Goal: Check status

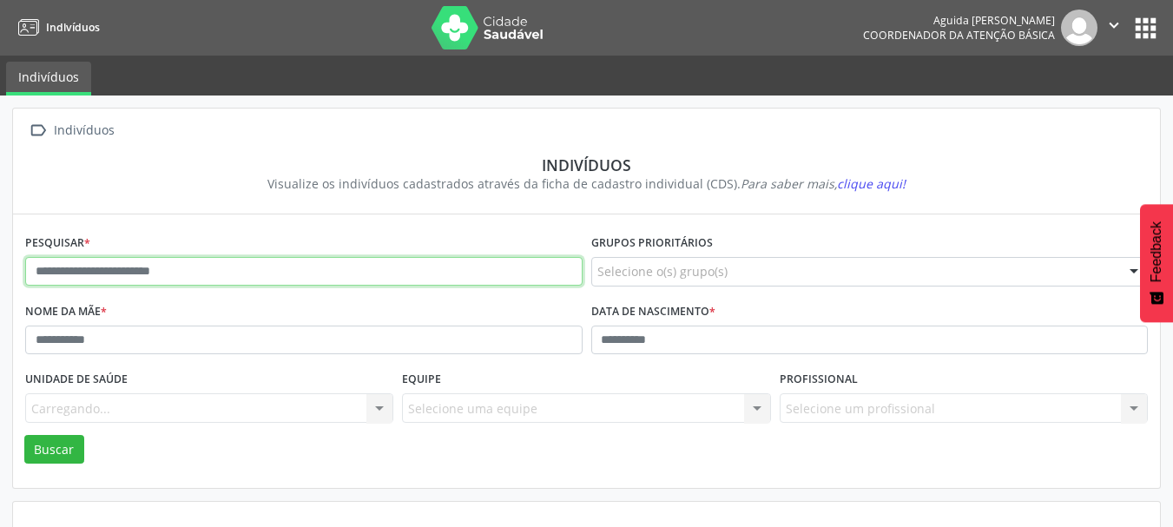
click at [177, 269] on input "text" at bounding box center [303, 272] width 557 height 30
click at [24, 435] on button "Buscar" at bounding box center [54, 450] width 60 height 30
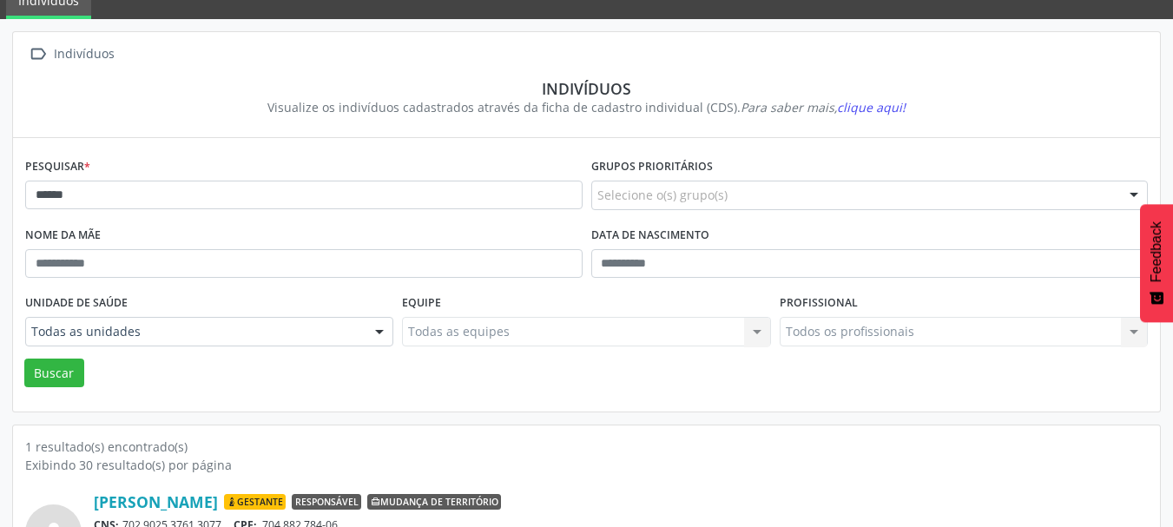
scroll to position [181, 0]
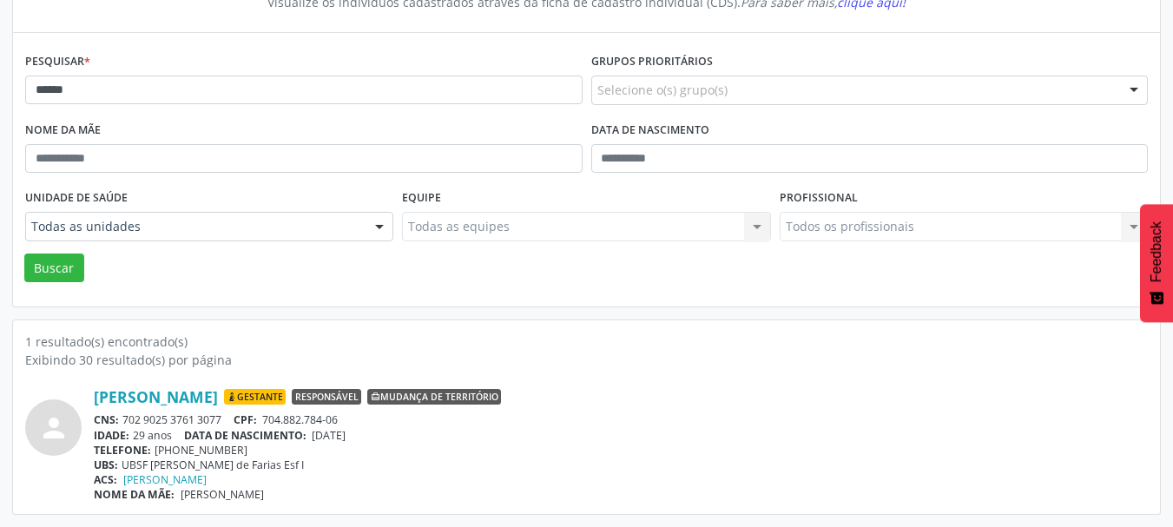
drag, startPoint x: 441, startPoint y: 396, endPoint x: 595, endPoint y: 396, distance: 153.7
click at [595, 396] on div "[PERSON_NAME] [GEOGRAPHIC_DATA] Responsável Mudança de território" at bounding box center [621, 396] width 1054 height 19
drag, startPoint x: 350, startPoint y: 418, endPoint x: 268, endPoint y: 420, distance: 81.7
click at [268, 420] on div "CNS: 702 9025 3761 3077 CPF: 704.882.784-06" at bounding box center [621, 419] width 1054 height 15
copy span "704.882.784-06"
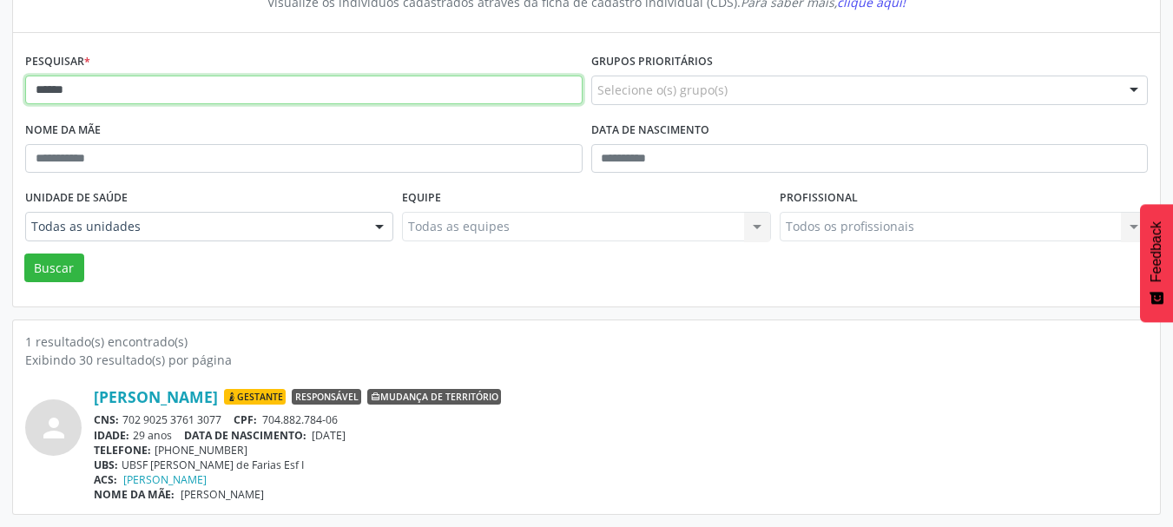
drag, startPoint x: 160, startPoint y: 100, endPoint x: 0, endPoint y: 94, distance: 159.9
click at [0, 94] on div " Indivíduos Indivíduos Visualize os indivíduos cadastrados através da ficha de…" at bounding box center [586, 220] width 1173 height 613
type input "**********"
click at [24, 254] on button "Buscar" at bounding box center [54, 269] width 60 height 30
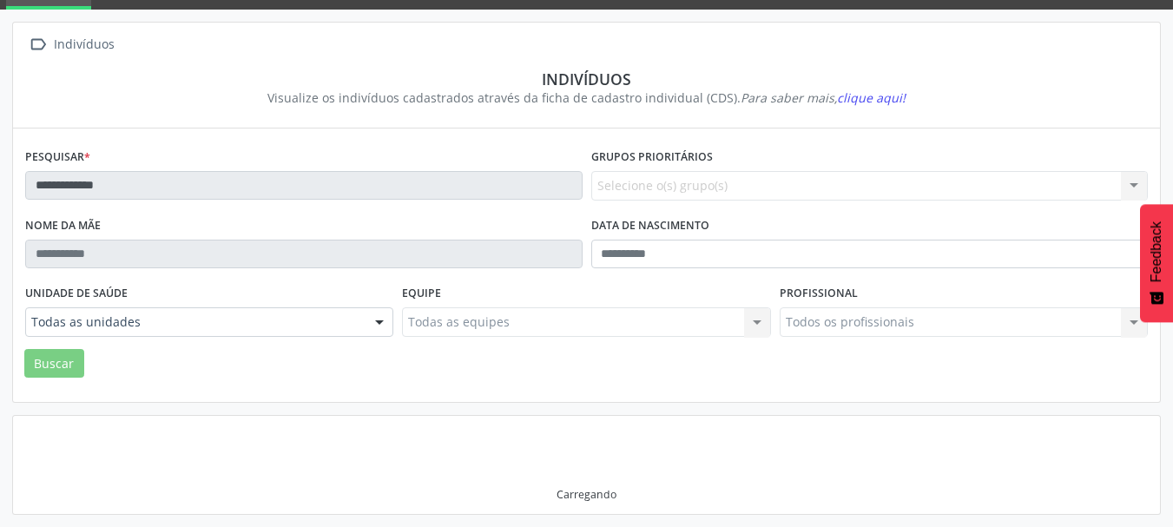
scroll to position [81, 0]
